Goal: Task Accomplishment & Management: Complete application form

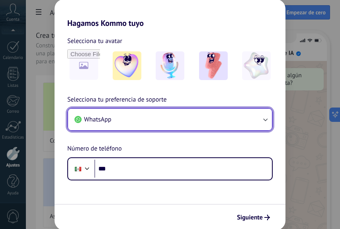
click at [263, 118] on icon "button" at bounding box center [265, 119] width 8 height 8
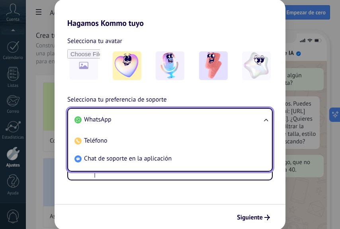
click at [105, 119] on span "WhatsApp" at bounding box center [97, 119] width 27 height 8
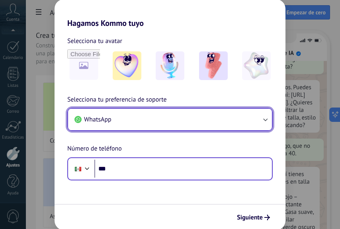
scroll to position [26, 0]
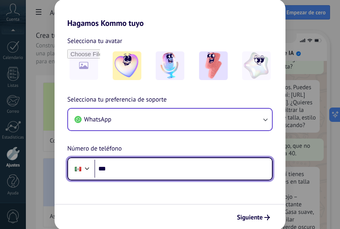
click at [115, 169] on input "***" at bounding box center [182, 168] width 177 height 18
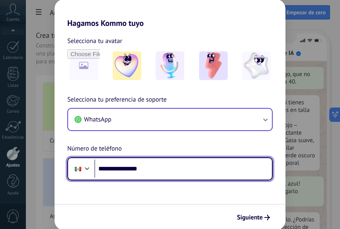
scroll to position [99, 0]
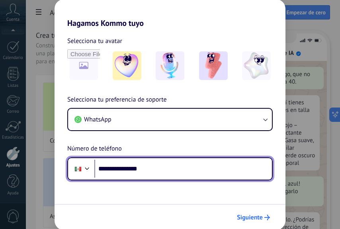
type input "**********"
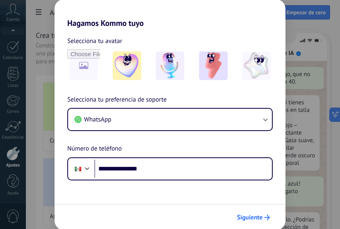
click at [249, 218] on span "Siguiente" at bounding box center [250, 217] width 26 height 6
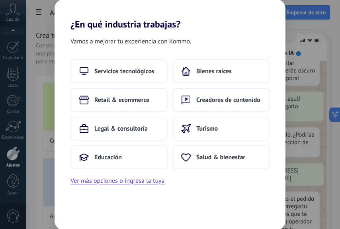
scroll to position [187, 0]
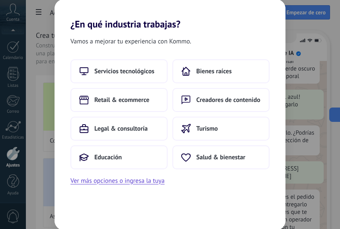
click at [130, 173] on div "Servicios tecnológicos Bienes raíces Retail & ecommerce Creadores de contenido …" at bounding box center [169, 122] width 231 height 126
click at [132, 161] on button "Educación" at bounding box center [118, 157] width 97 height 24
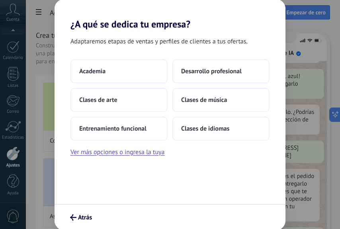
scroll to position [0, 0]
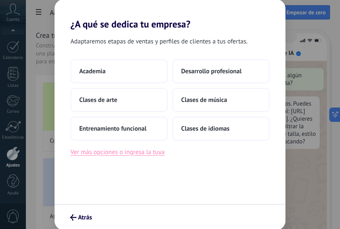
click at [111, 150] on button "Ver más opciones o ingresa la tuya" at bounding box center [117, 152] width 94 height 10
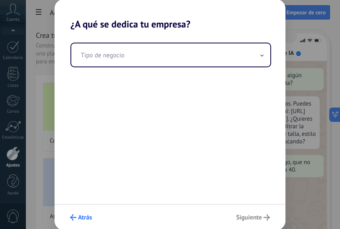
click at [74, 218] on icon "submit" at bounding box center [73, 217] width 6 height 6
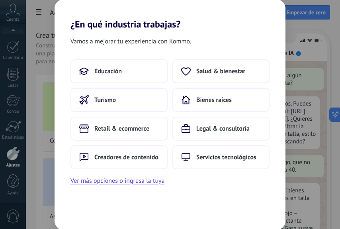
scroll to position [26, 0]
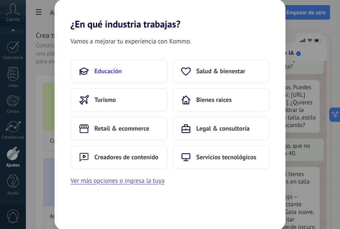
click at [126, 75] on button "Educación" at bounding box center [118, 71] width 97 height 24
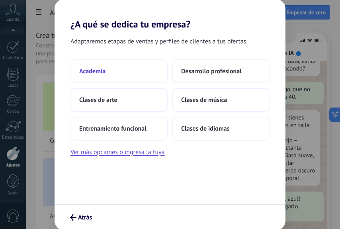
scroll to position [84, 0]
click at [140, 73] on button "Academia" at bounding box center [118, 71] width 97 height 24
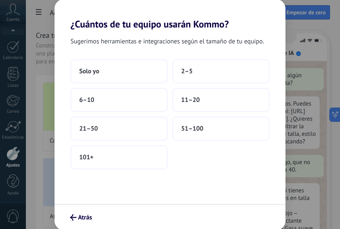
scroll to position [26, 0]
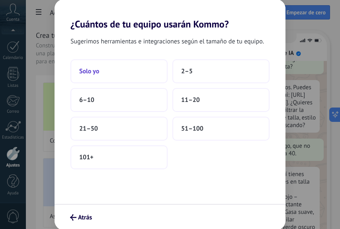
click at [117, 70] on button "Solo yo" at bounding box center [118, 71] width 97 height 24
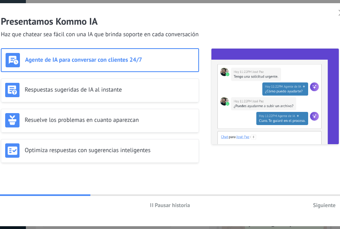
scroll to position [148, 0]
click at [119, 64] on div "Agente de IA para conversar con clientes 24/7" at bounding box center [100, 60] width 189 height 14
click at [122, 58] on h3 "Agente de IA para conversar con clientes 24/7" at bounding box center [109, 60] width 169 height 8
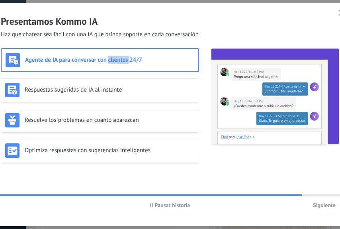
click at [323, 204] on span "Siguiente" at bounding box center [324, 205] width 23 height 6
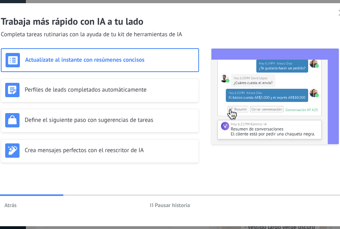
scroll to position [26, 0]
click at [104, 58] on h3 "Actualízate al instante con resúmenes concisos" at bounding box center [109, 60] width 169 height 8
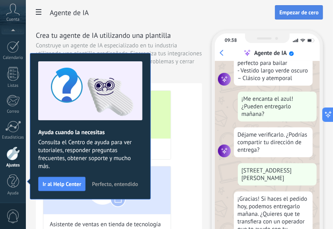
scroll to position [187, 0]
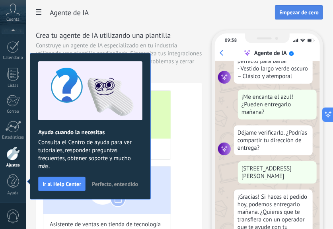
click at [312, 16] on button "Empezar de cero" at bounding box center [299, 12] width 48 height 14
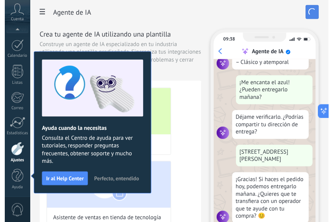
scroll to position [208, 0]
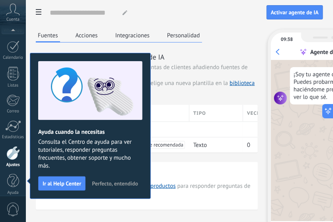
click at [111, 181] on span "Perfecto, entendido" at bounding box center [115, 184] width 46 height 6
